Goal: Complete application form: Complete application form

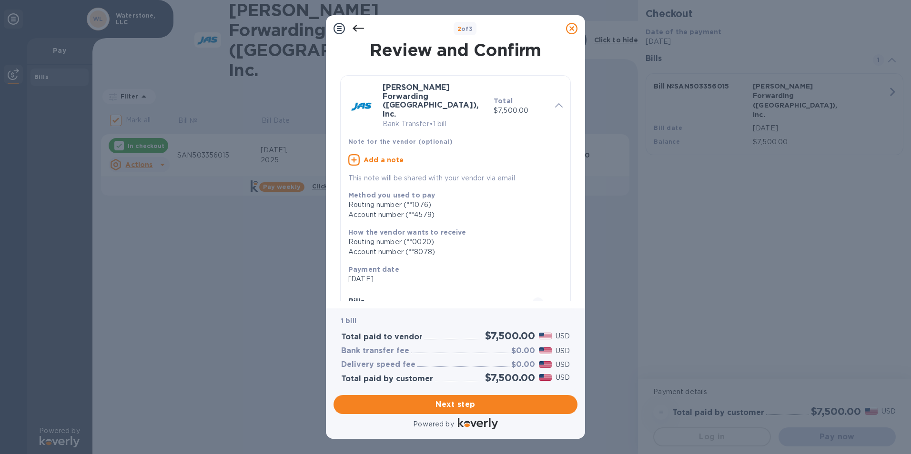
scroll to position [85, 0]
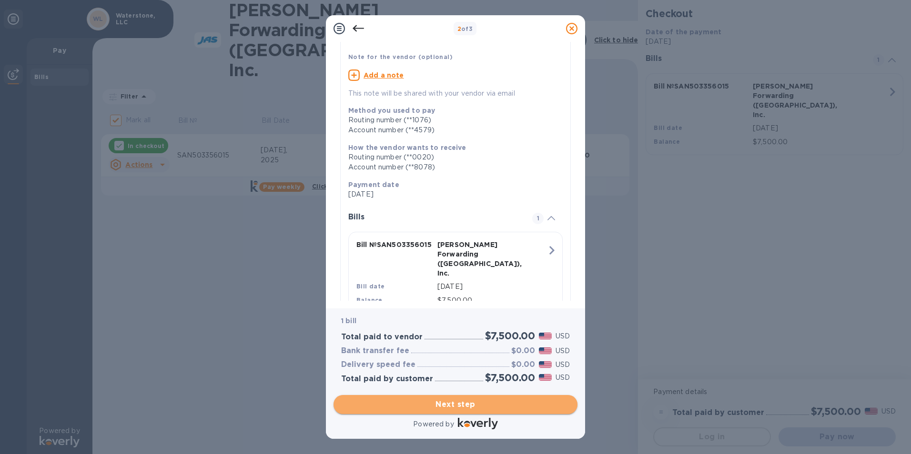
click at [422, 405] on span "Next step" at bounding box center [455, 404] width 229 height 11
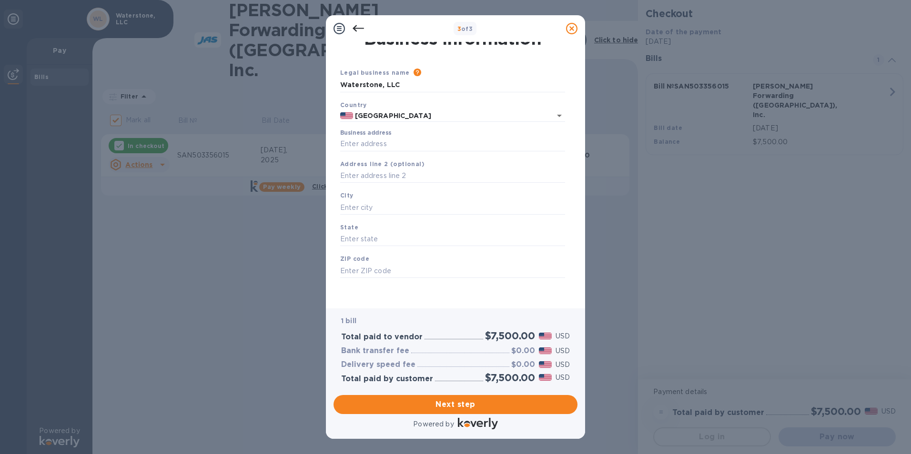
scroll to position [0, 0]
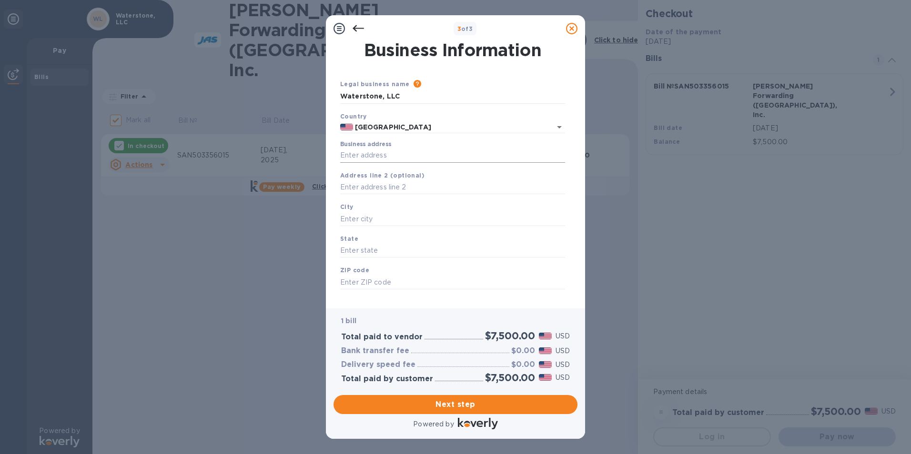
click at [367, 157] on input "Business address" at bounding box center [452, 156] width 225 height 14
type input "[STREET_ADDRESS]"
type input "Murrieta"
type input "CA"
type input "92562"
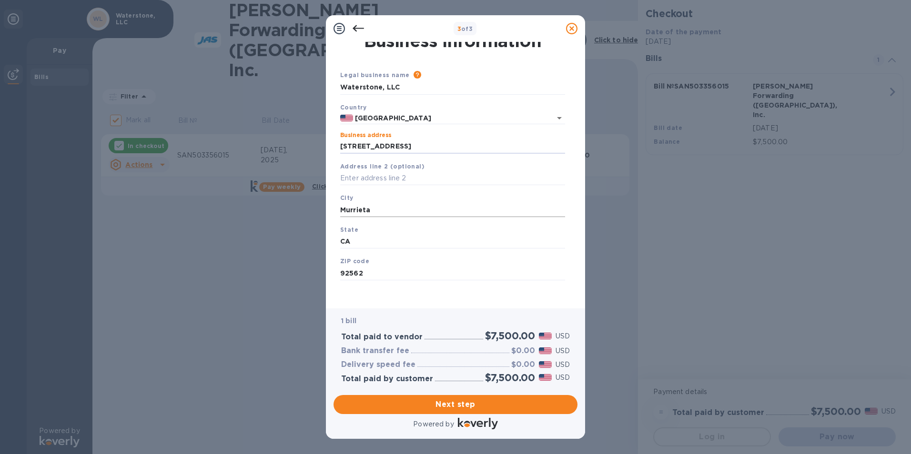
scroll to position [11, 0]
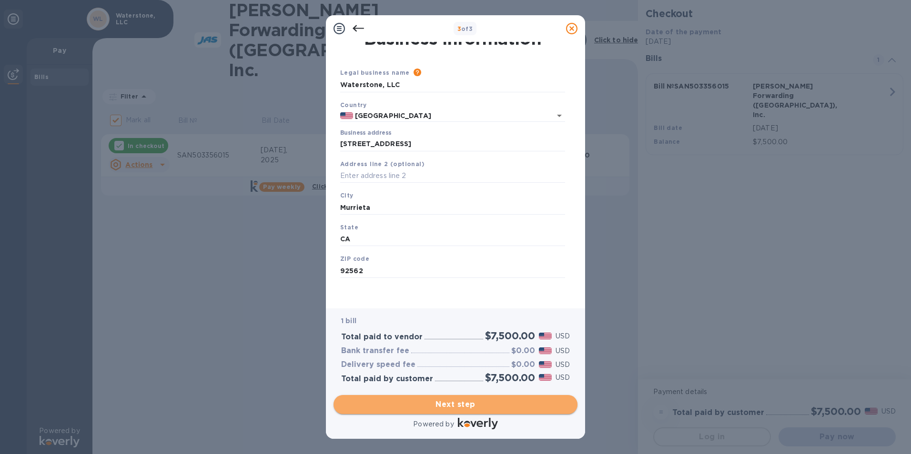
click at [441, 402] on span "Next step" at bounding box center [455, 404] width 229 height 11
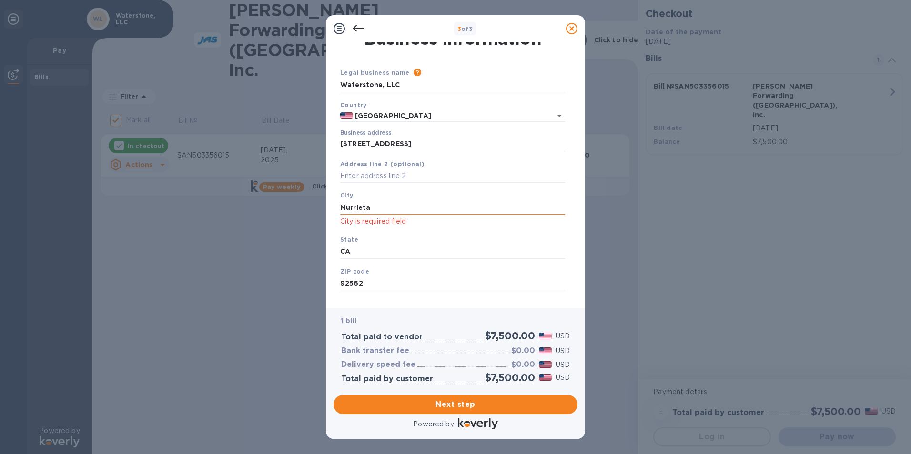
click at [397, 209] on input "Murrieta" at bounding box center [452, 207] width 225 height 14
type input "Murrieta"
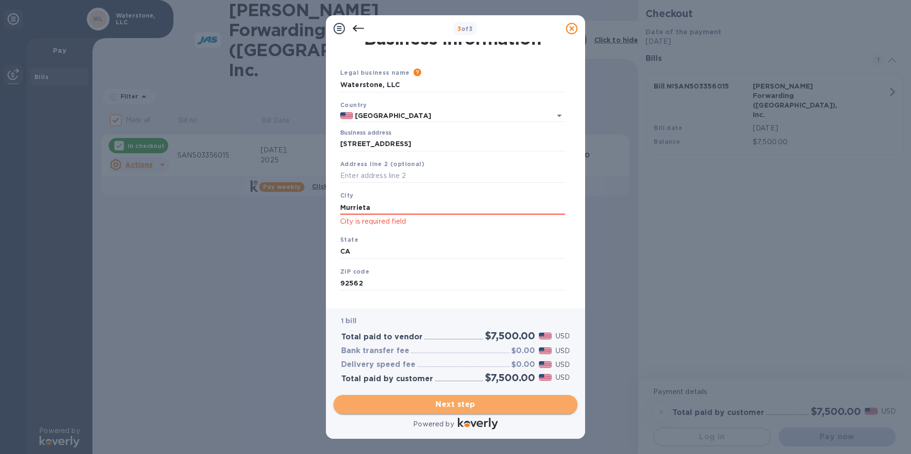
click at [437, 406] on span "Next step" at bounding box center [455, 404] width 229 height 11
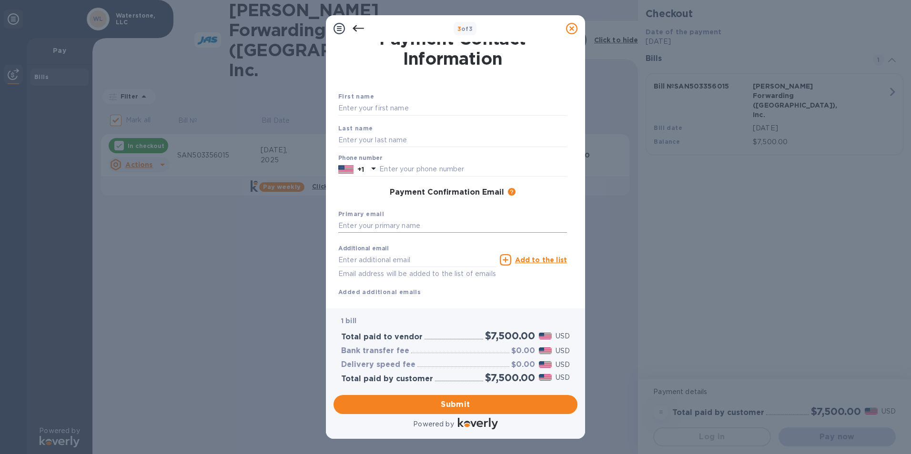
click at [397, 228] on input "text" at bounding box center [452, 226] width 229 height 14
type input "[EMAIL_ADDRESS][PERSON_NAME][DOMAIN_NAME]"
type input "[DEMOGRAPHIC_DATA]"
type input "[PERSON_NAME]"
type input "6265901563"
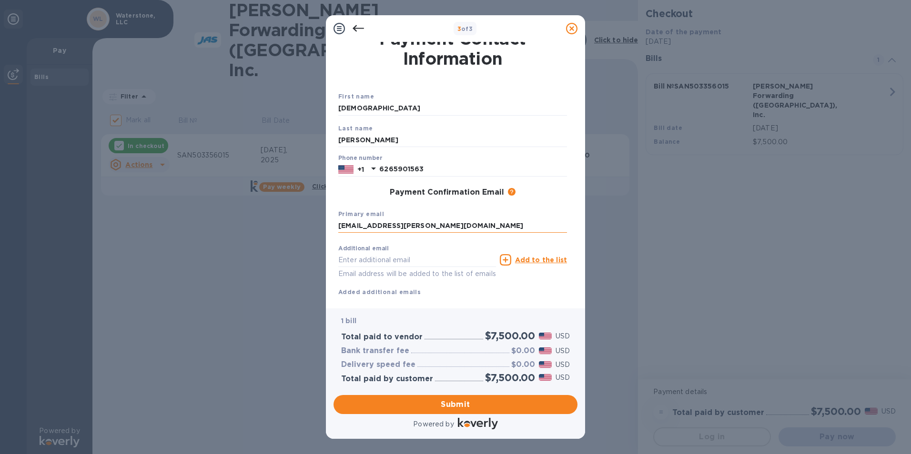
type input "[EMAIL_ADDRESS][PERSON_NAME][DOMAIN_NAME]"
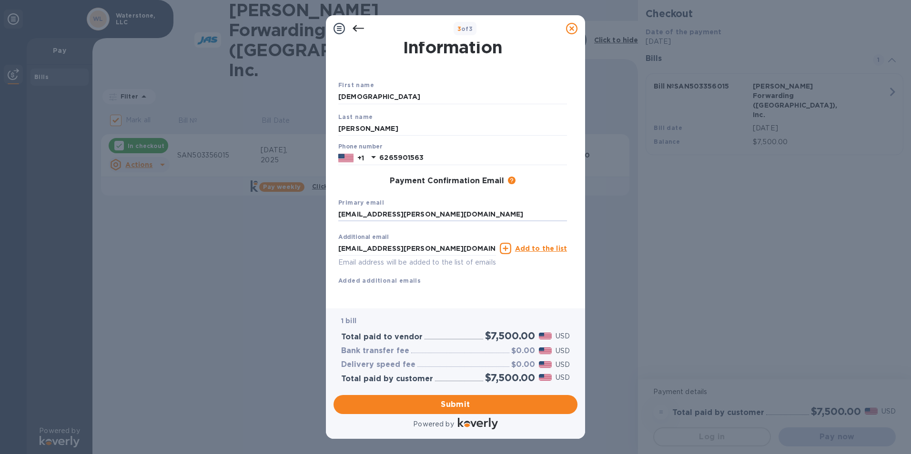
scroll to position [34, 0]
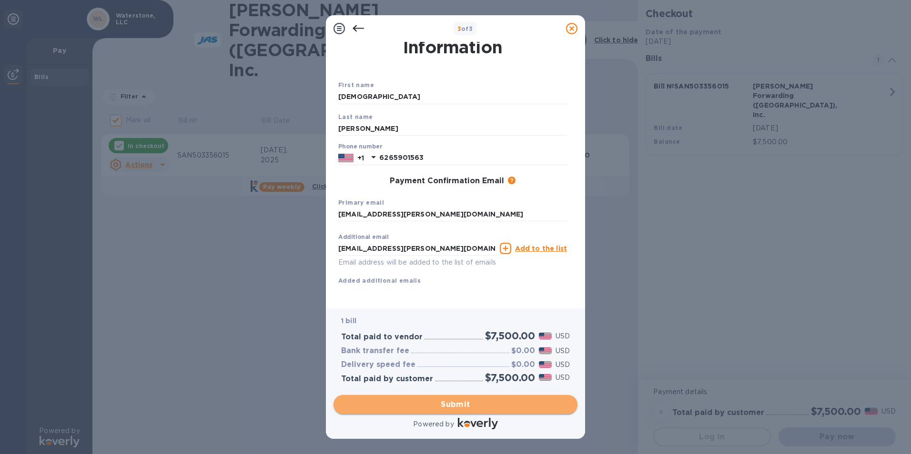
click at [450, 405] on span "Submit" at bounding box center [455, 404] width 229 height 11
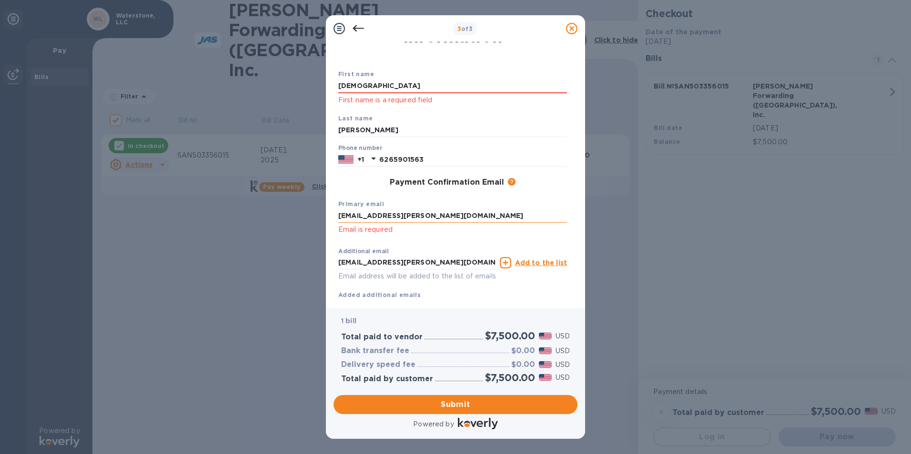
click at [482, 214] on input "[EMAIL_ADDRESS][PERSON_NAME][DOMAIN_NAME]" at bounding box center [452, 216] width 229 height 14
type input "[EMAIL_ADDRESS][PERSON_NAME][DOMAIN_NAME]"
click at [491, 199] on div "Primary email [EMAIL_ADDRESS][PERSON_NAME][DOMAIN_NAME] Email is required" at bounding box center [452, 217] width 236 height 44
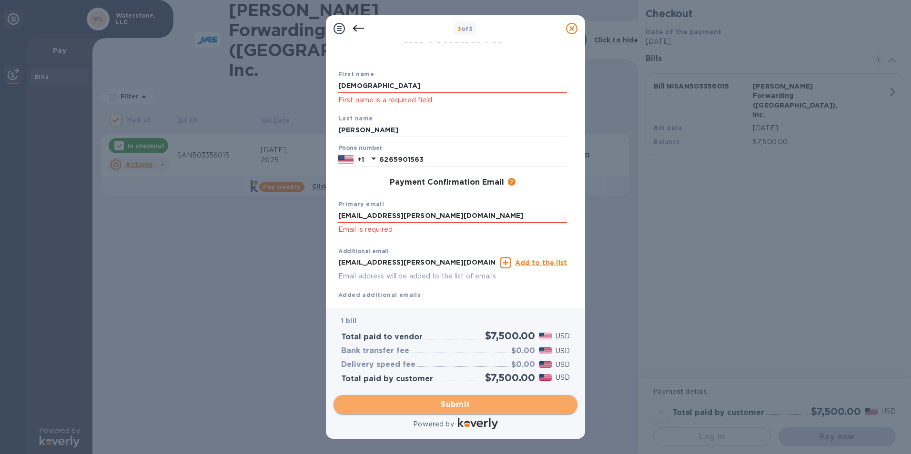
click at [451, 401] on span "Submit" at bounding box center [455, 404] width 229 height 11
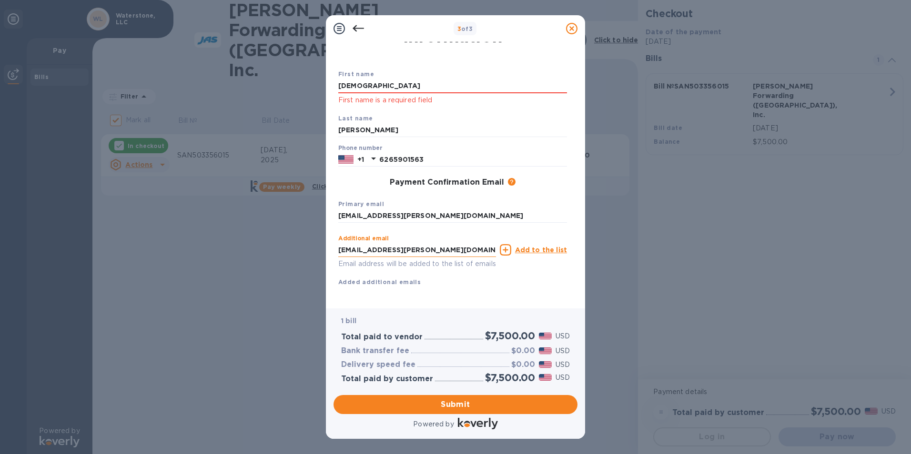
click at [479, 250] on input "[EMAIL_ADDRESS][PERSON_NAME][DOMAIN_NAME]" at bounding box center [417, 250] width 158 height 14
type input "[EMAIL_ADDRESS][PERSON_NAME][DOMAIN_NAME]"
click at [543, 273] on div "Additional email [EMAIL_ADDRESS][PERSON_NAME][DOMAIN_NAME] Email address will b…" at bounding box center [452, 258] width 229 height 57
click at [411, 408] on span "Submit" at bounding box center [455, 404] width 229 height 11
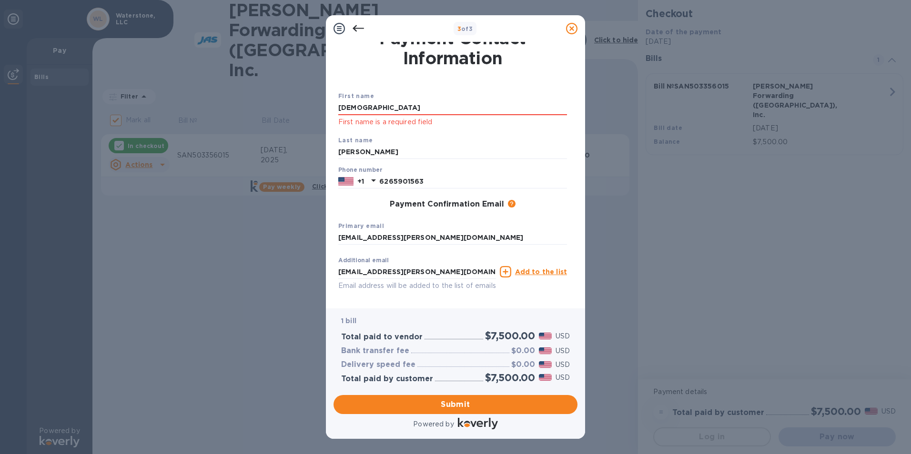
scroll to position [0, 0]
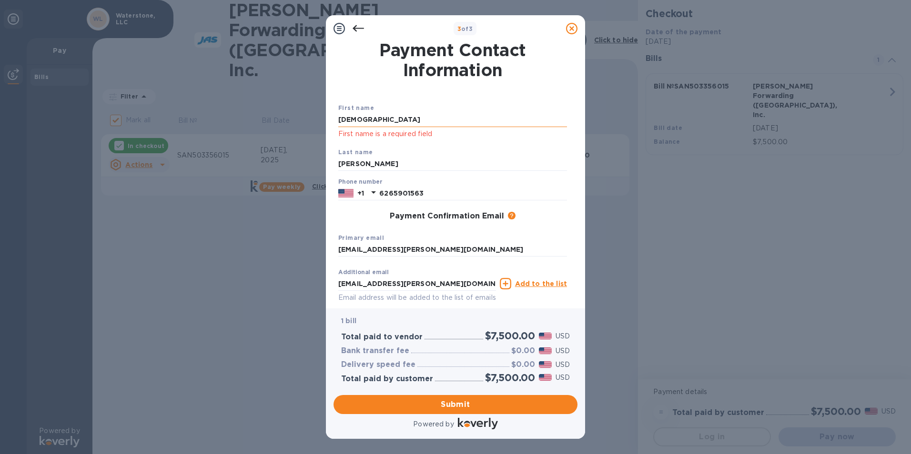
click at [374, 119] on input "[DEMOGRAPHIC_DATA]" at bounding box center [452, 120] width 229 height 14
type input "[DEMOGRAPHIC_DATA]"
click at [559, 228] on div "First name [DEMOGRAPHIC_DATA] First name is a required field Last name [PERSON_…" at bounding box center [452, 212] width 236 height 226
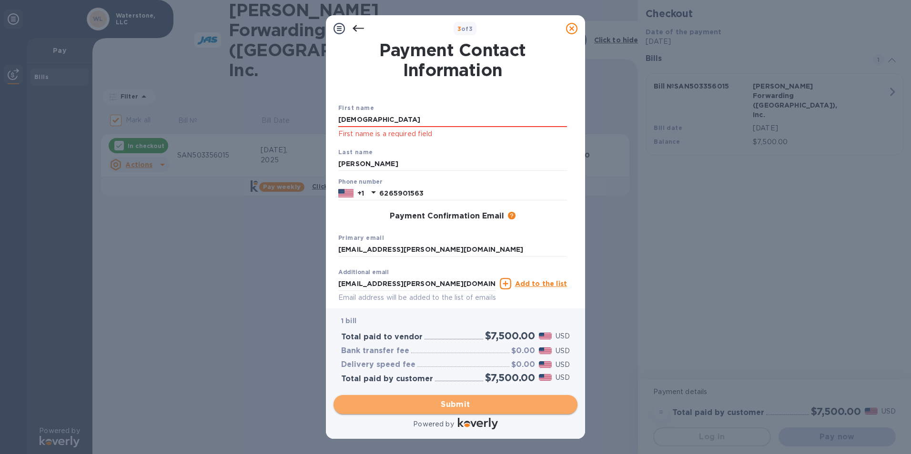
click at [426, 409] on span "Submit" at bounding box center [455, 404] width 229 height 11
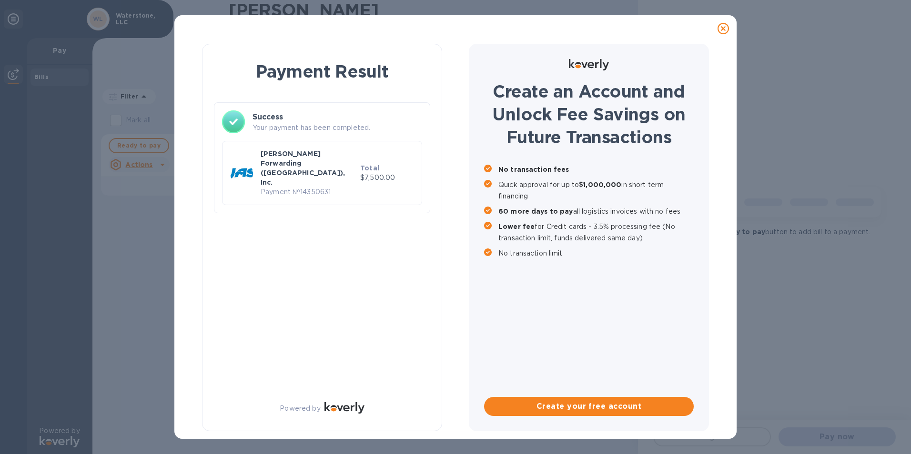
checkbox input "false"
